Goal: Understand process/instructions

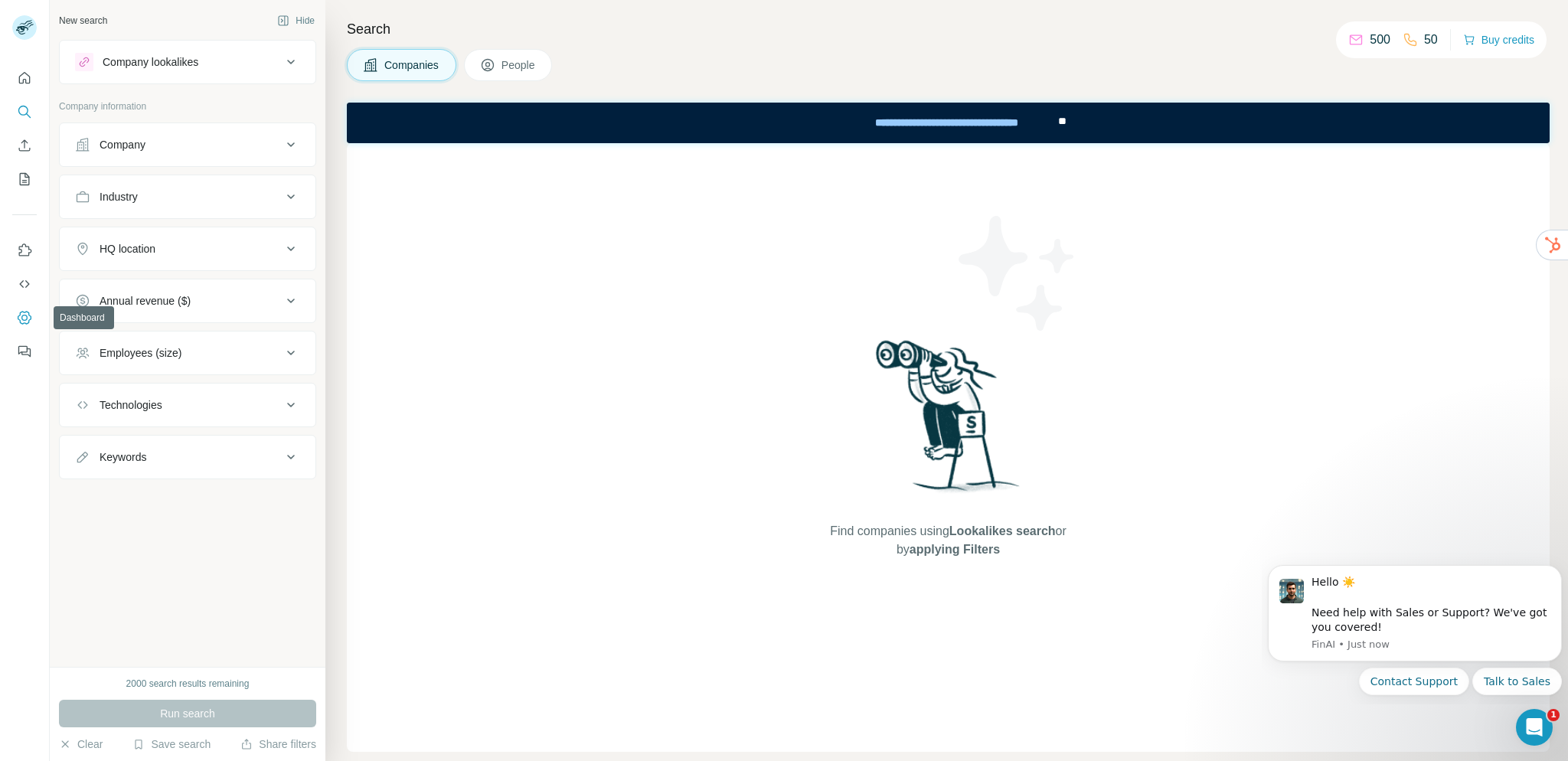
click at [20, 317] on icon "Dashboard" at bounding box center [24, 317] width 15 height 15
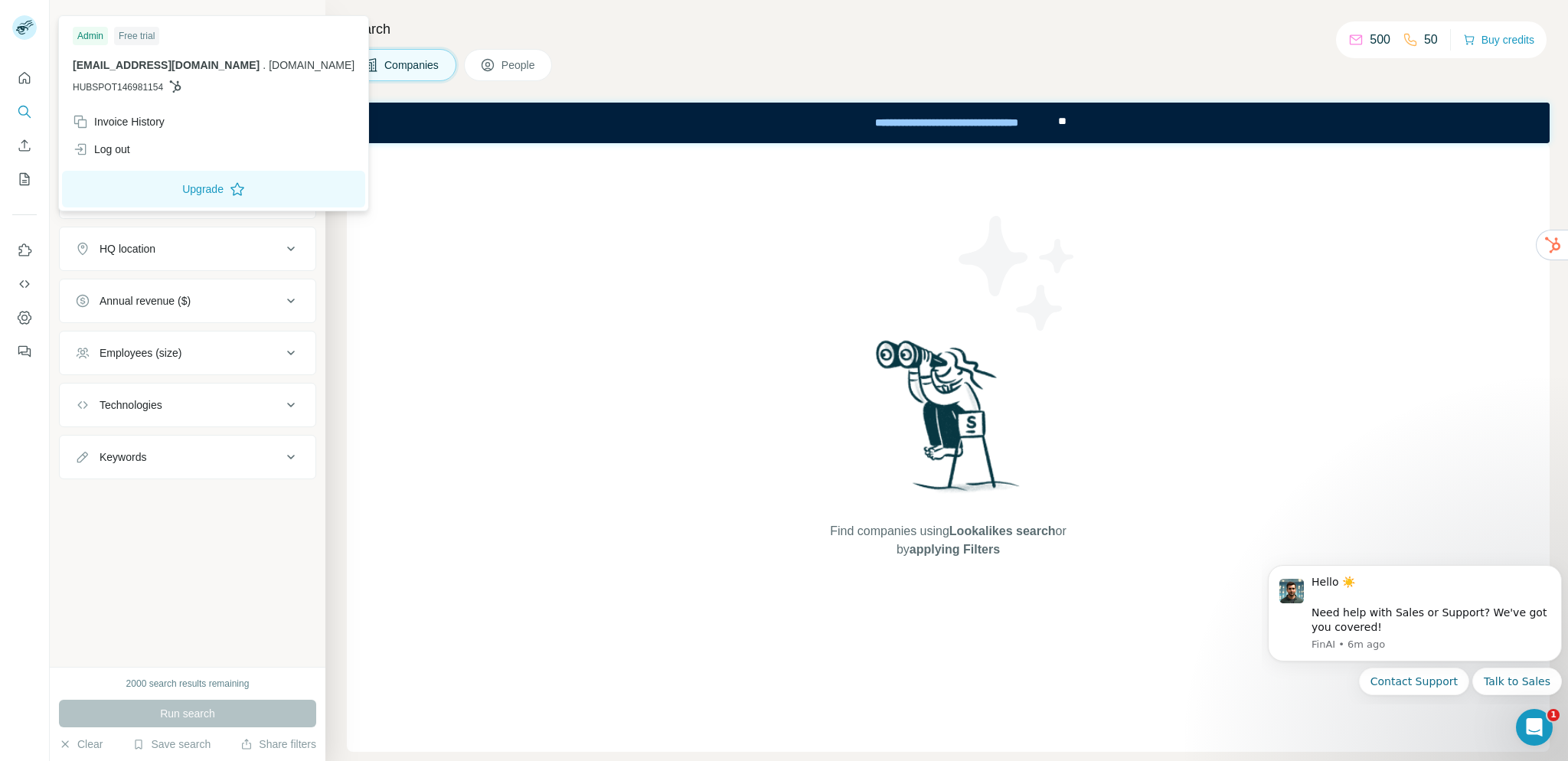
click at [24, 30] on icon at bounding box center [22, 30] width 12 height 8
click at [23, 317] on icon "Dashboard" at bounding box center [24, 317] width 15 height 15
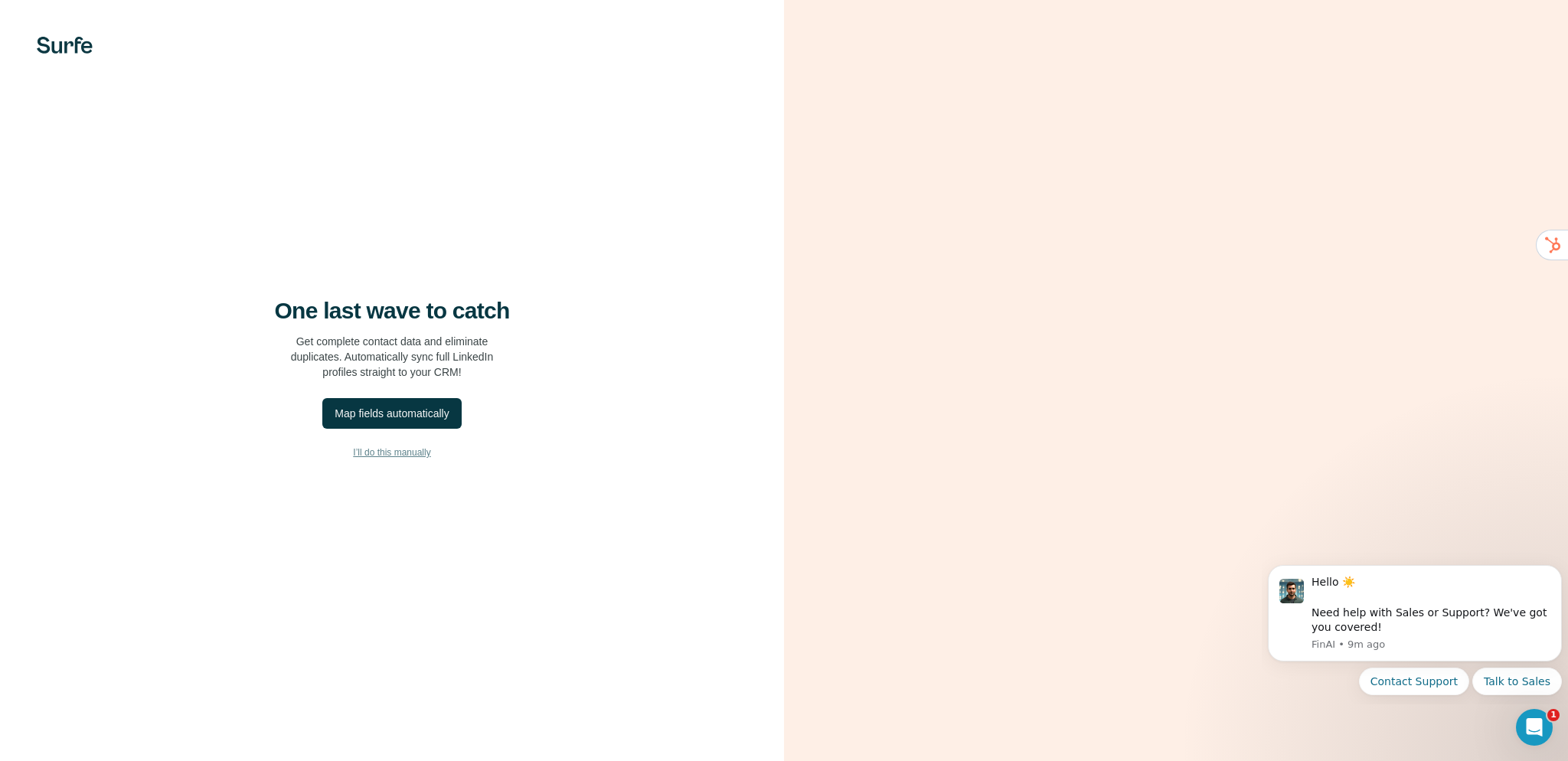
click at [385, 454] on span "I’ll do this manually" at bounding box center [391, 452] width 77 height 14
